Goal: Obtain resource: Download file/media

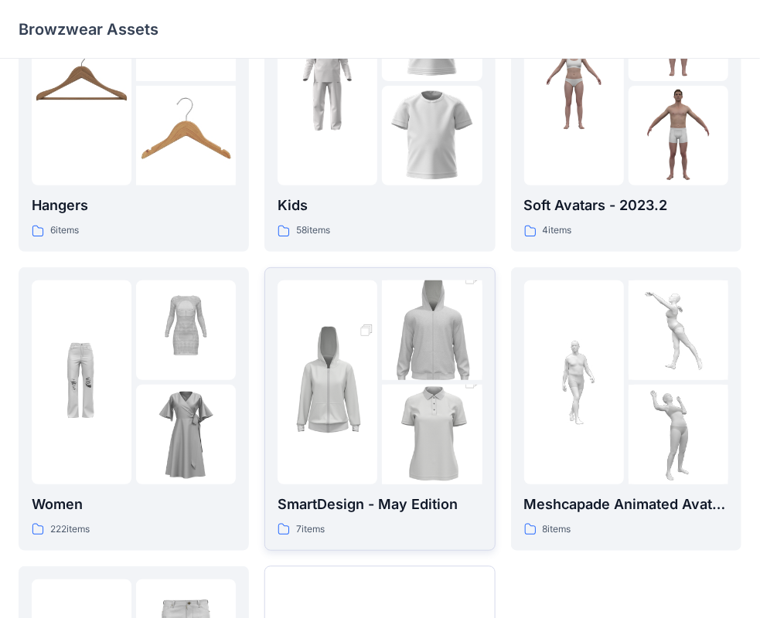
scroll to position [155, 0]
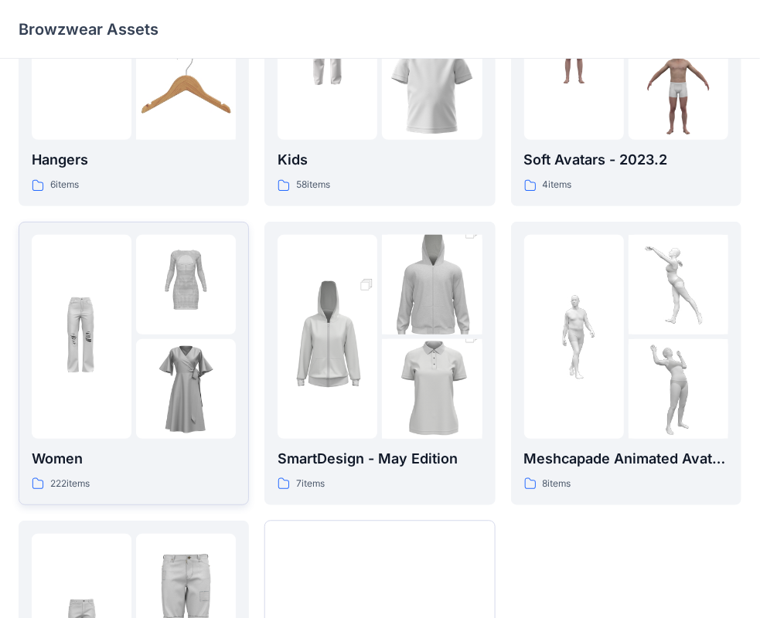
click at [139, 343] on img at bounding box center [186, 389] width 100 height 100
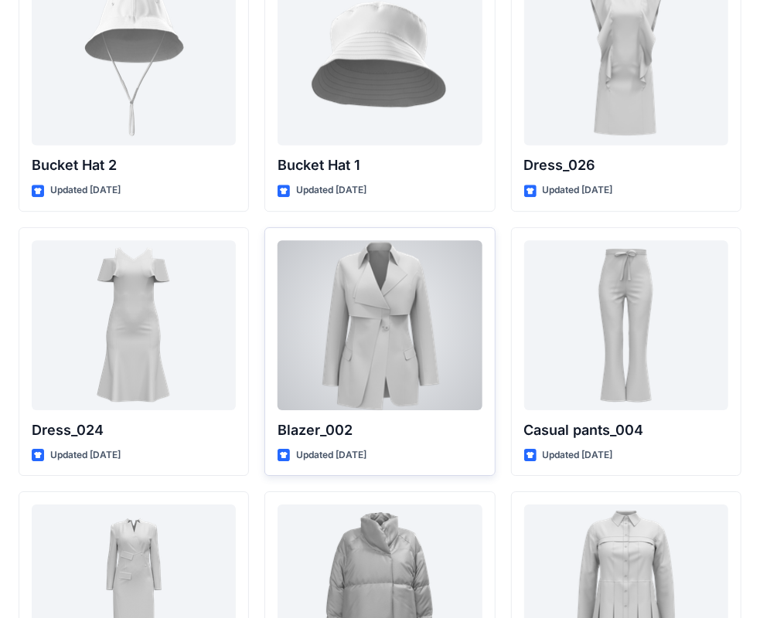
scroll to position [1863, 0]
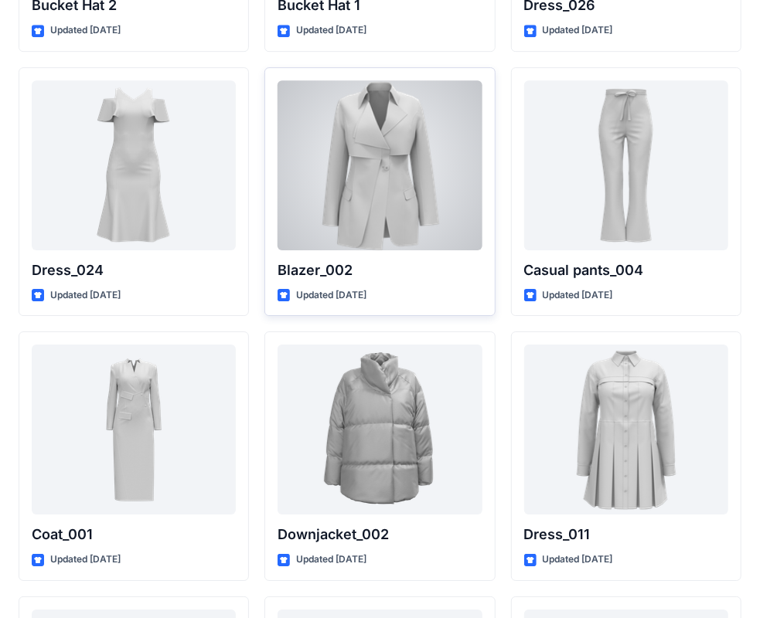
click at [424, 201] on div at bounding box center [379, 165] width 204 height 170
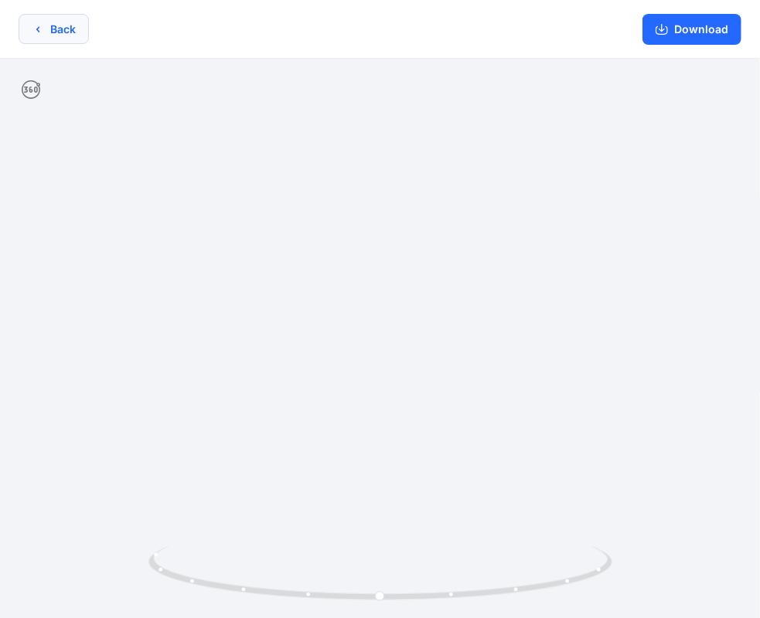
click at [49, 36] on button "Back" at bounding box center [54, 29] width 70 height 30
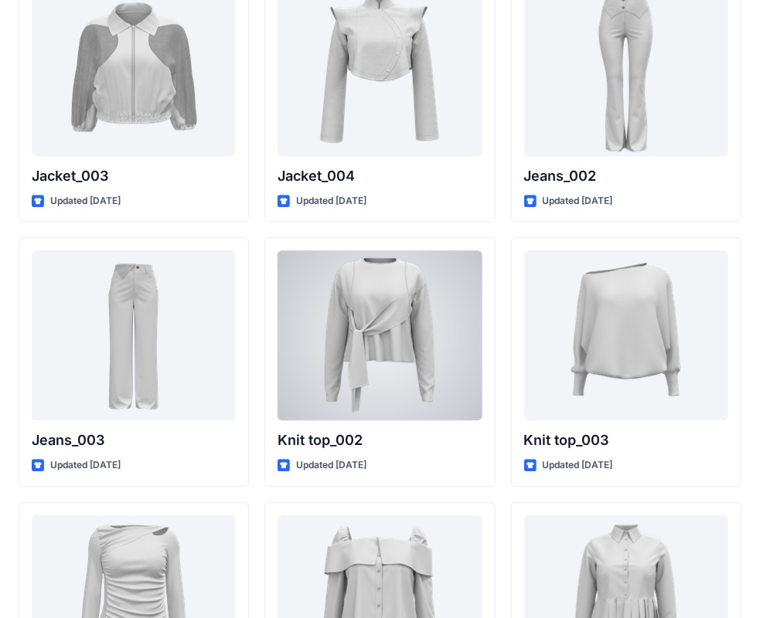
scroll to position [3900, 0]
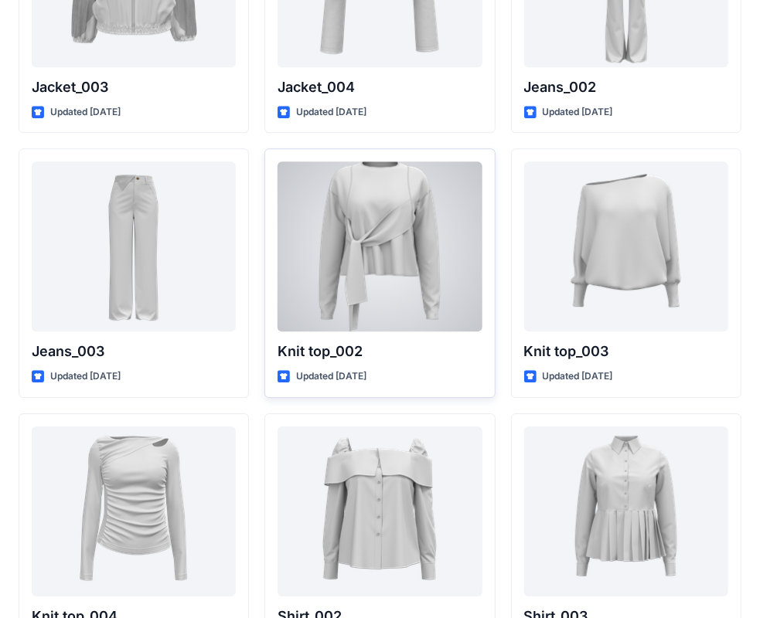
click at [316, 249] on div at bounding box center [379, 247] width 204 height 170
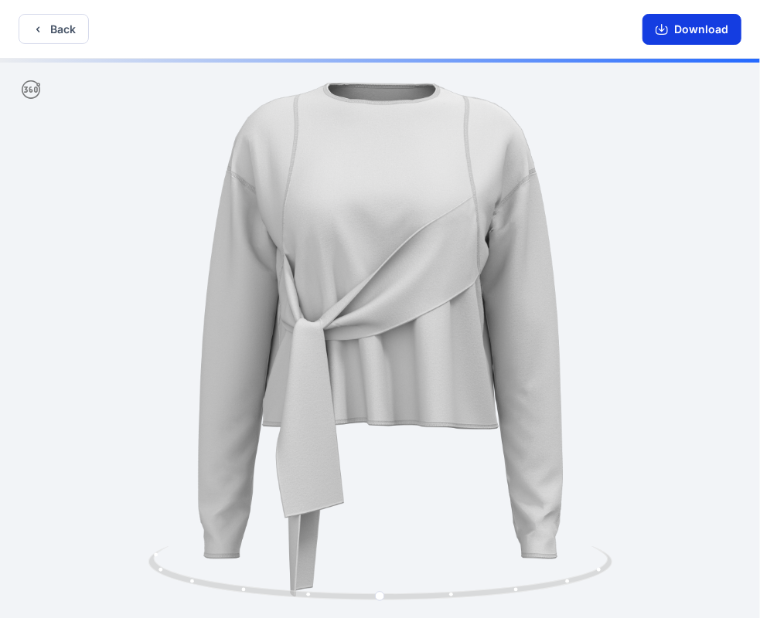
click at [675, 29] on button "Download" at bounding box center [691, 29] width 99 height 31
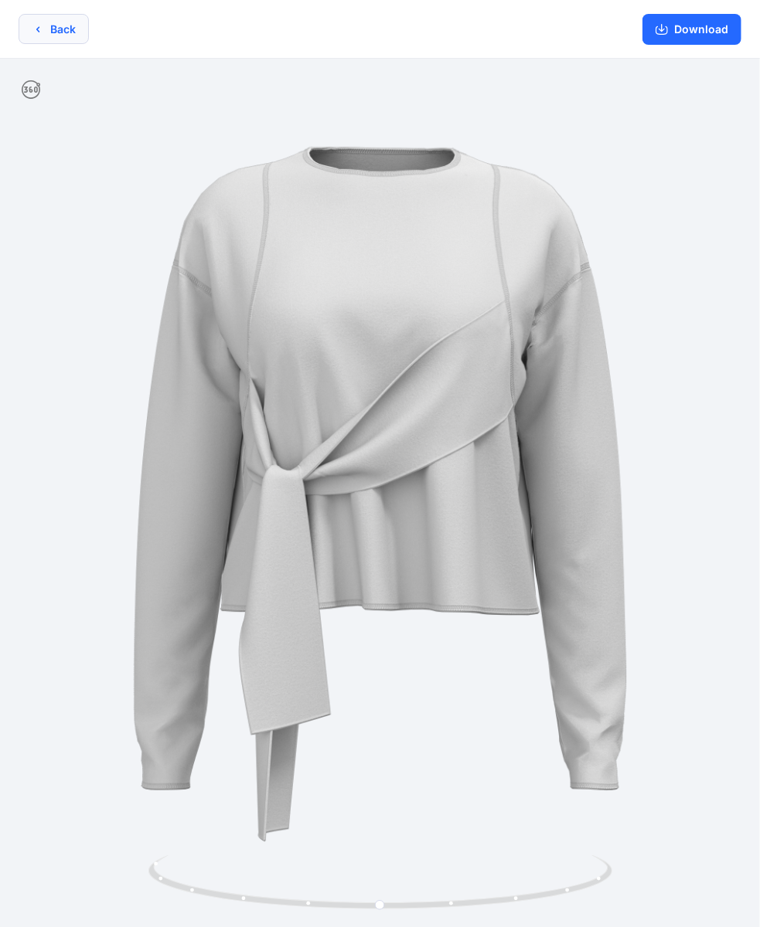
click at [70, 31] on button "Back" at bounding box center [54, 29] width 70 height 30
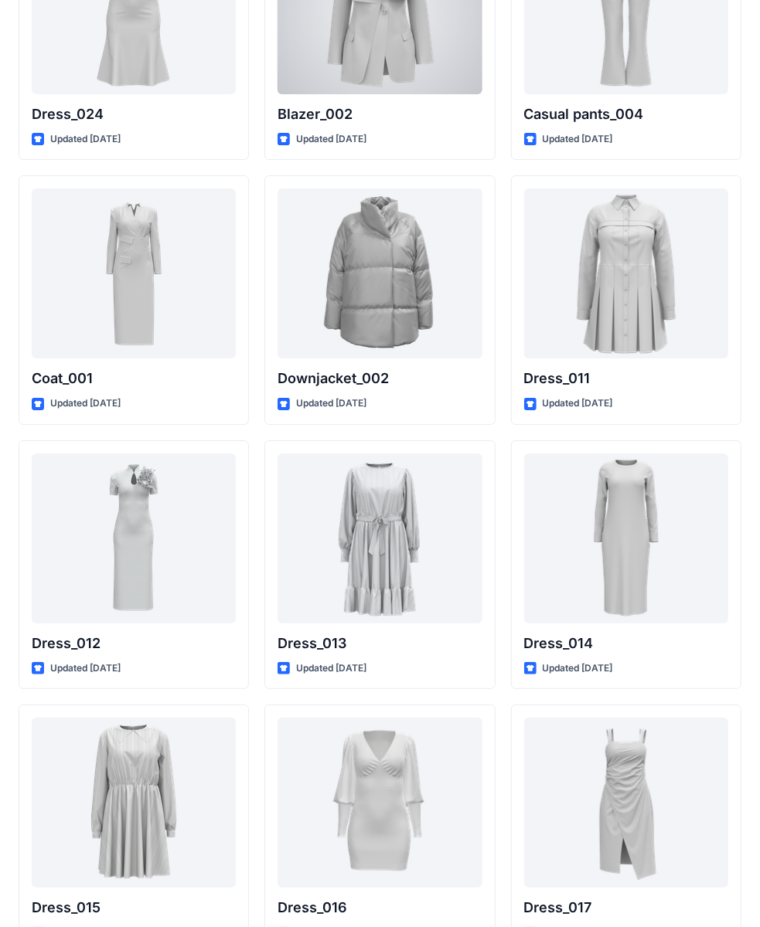
scroll to position [2095, 0]
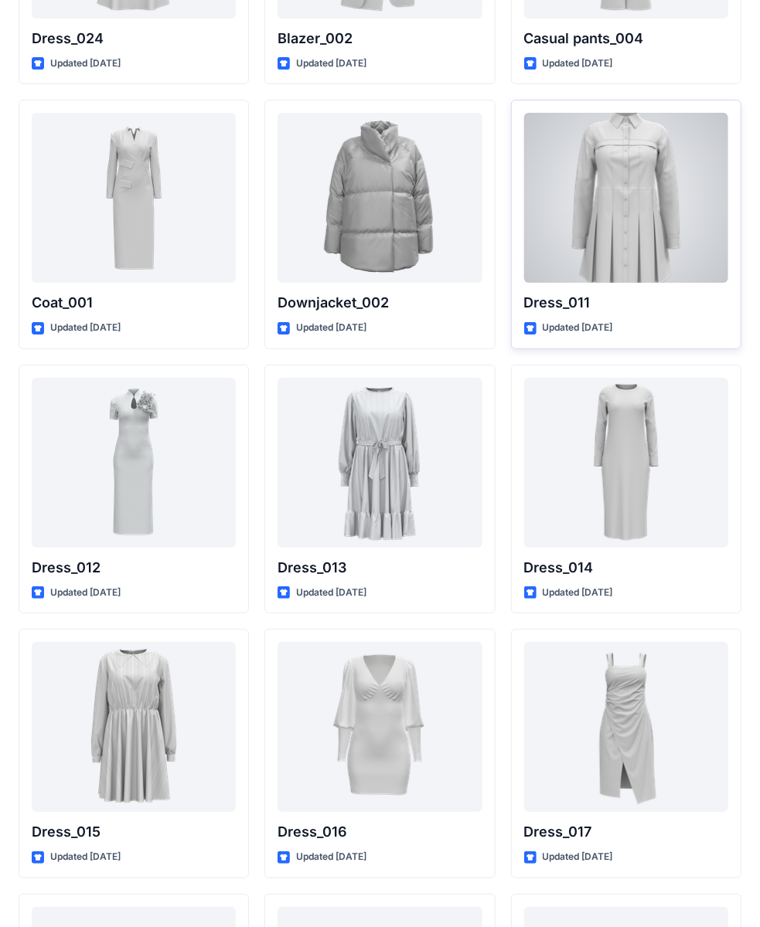
click at [623, 179] on div at bounding box center [626, 198] width 204 height 170
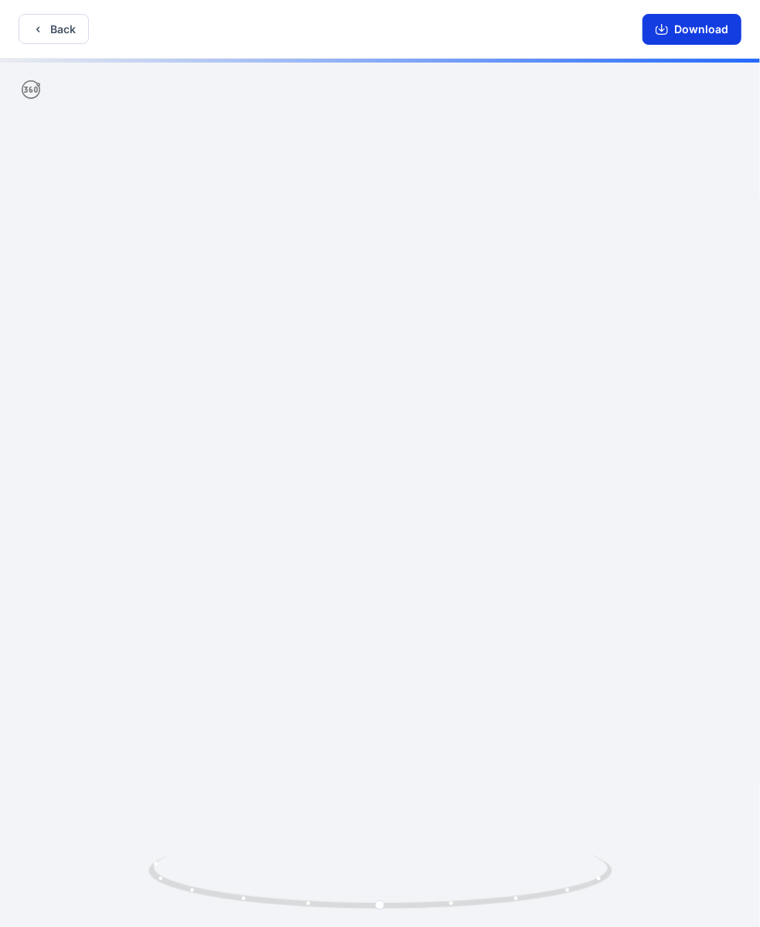
click at [689, 30] on button "Download" at bounding box center [691, 29] width 99 height 31
